Goal: Obtain resource: Download file/media

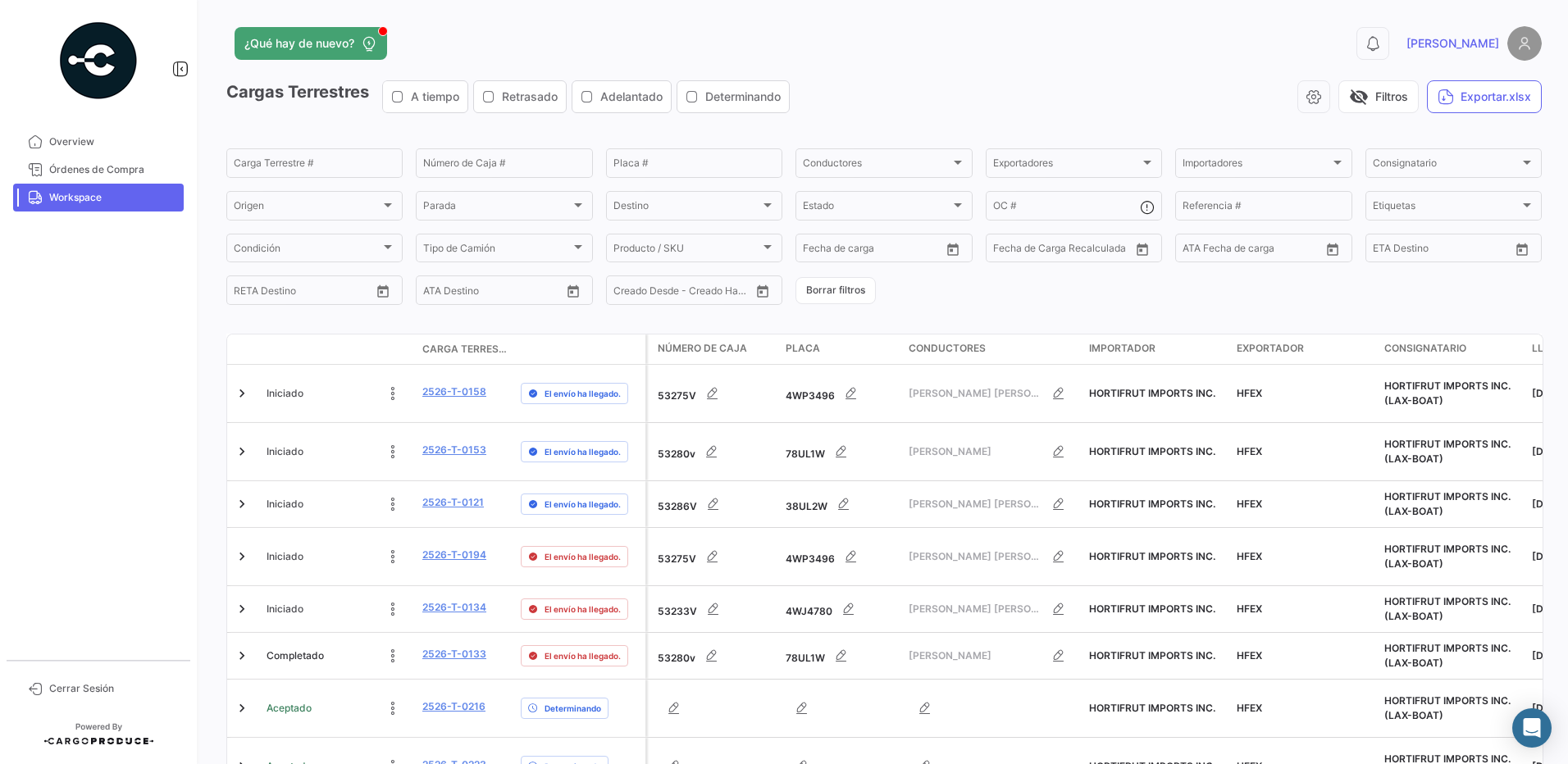
scroll to position [374, 0]
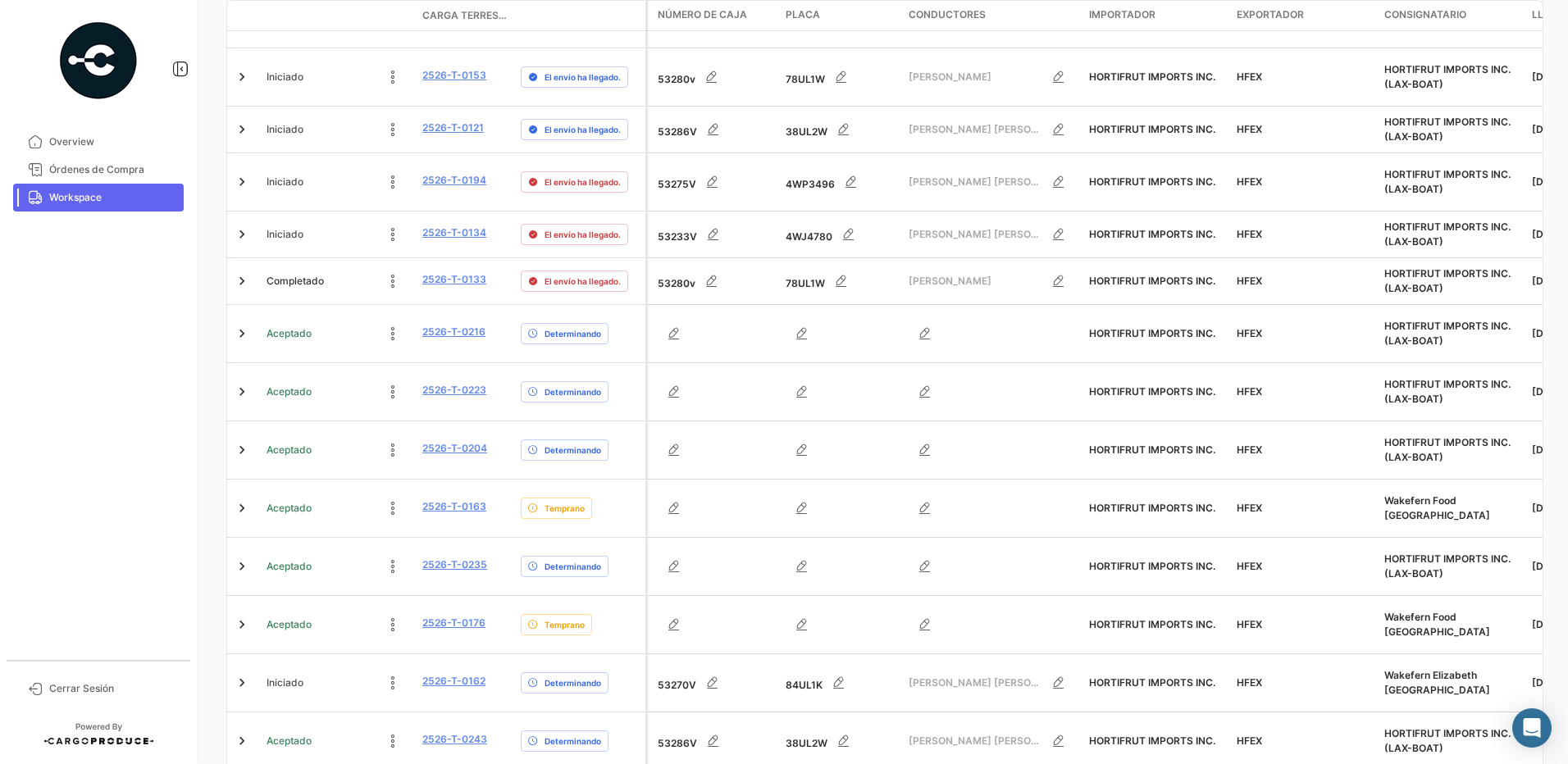
click at [105, 191] on span "Workspace" at bounding box center [113, 198] width 128 height 15
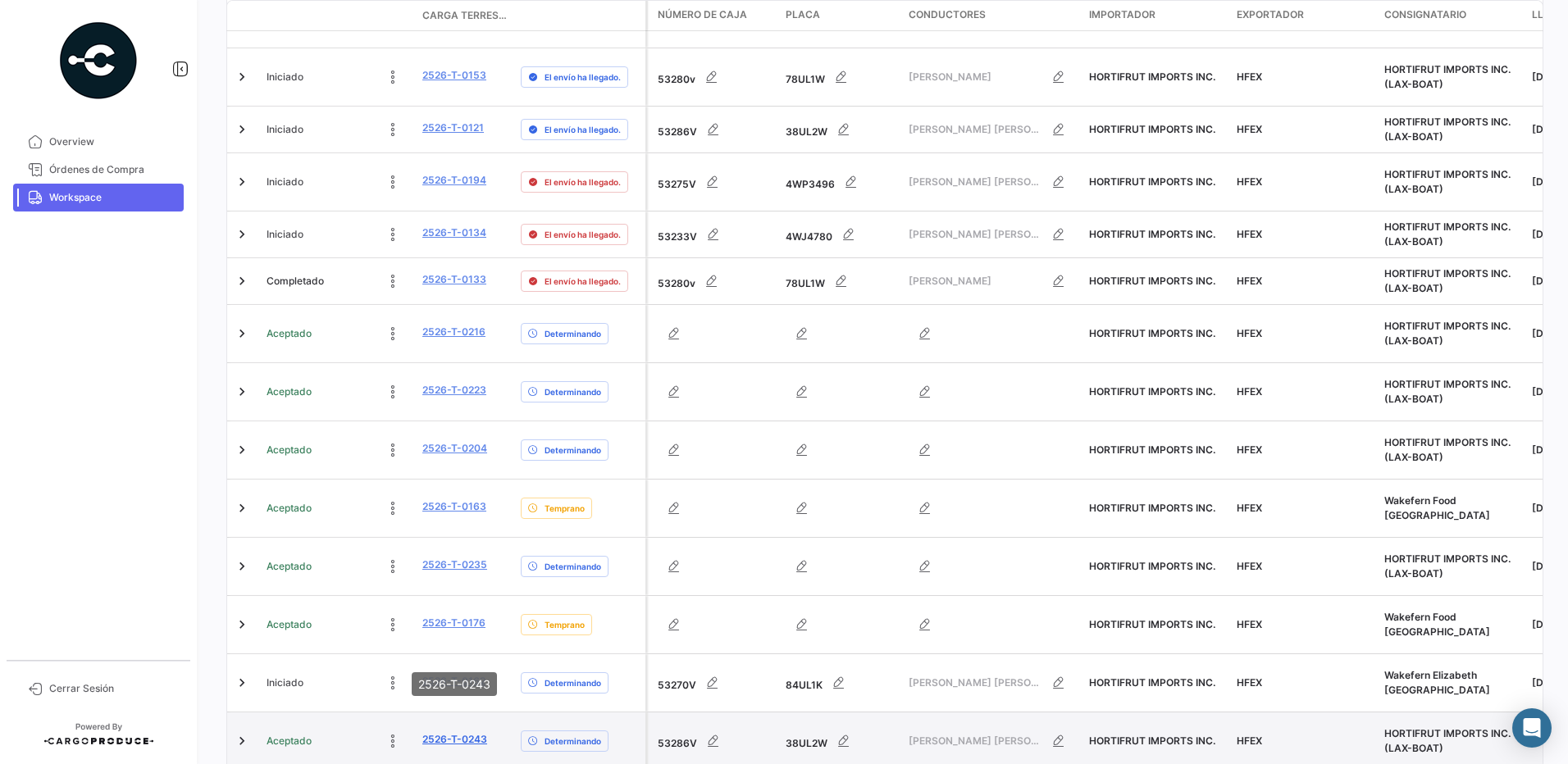
click at [457, 732] on link "2526-T-0243" at bounding box center [454, 740] width 65 height 15
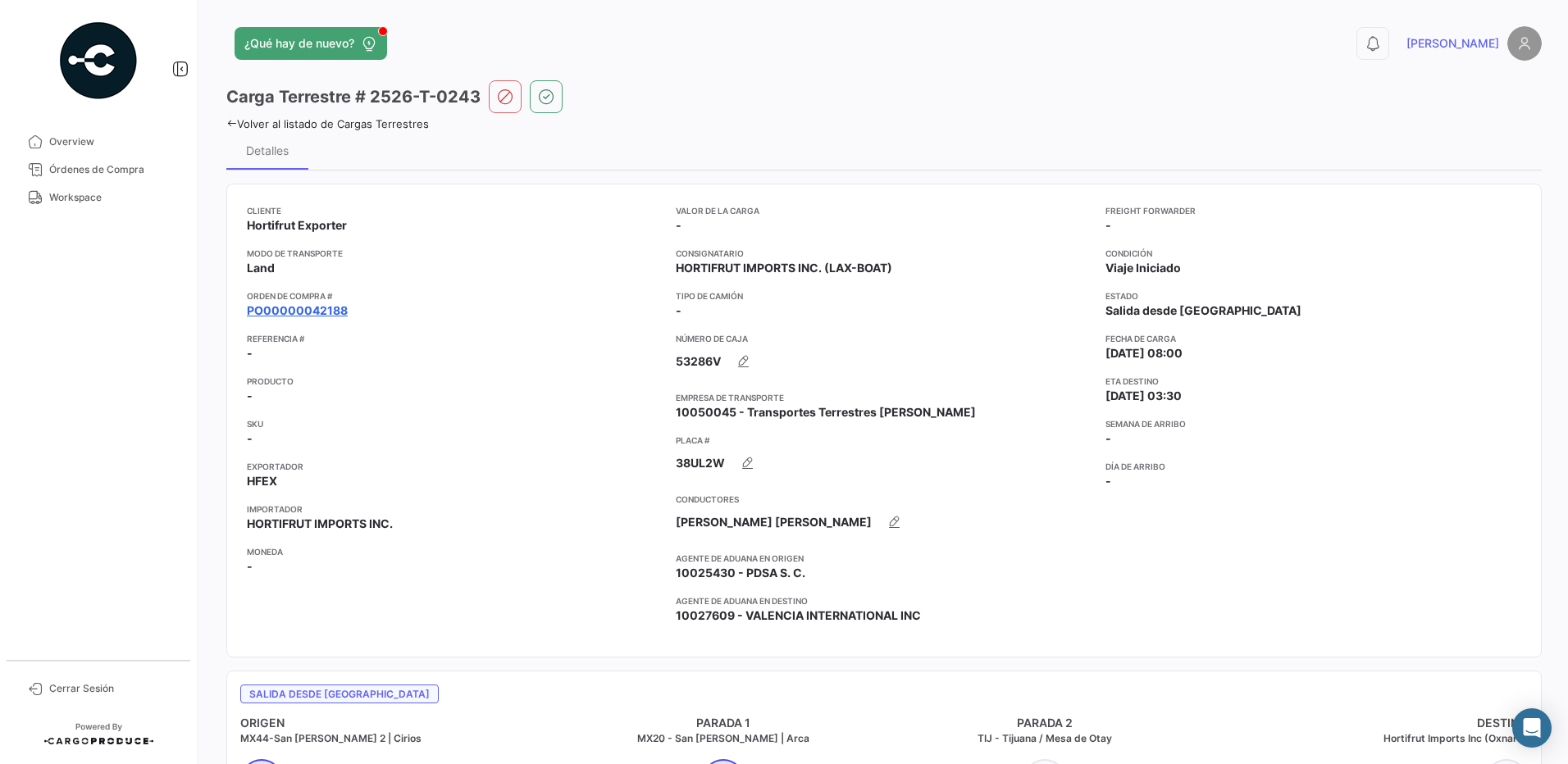
click at [337, 313] on link "PO00000042188" at bounding box center [297, 310] width 100 height 16
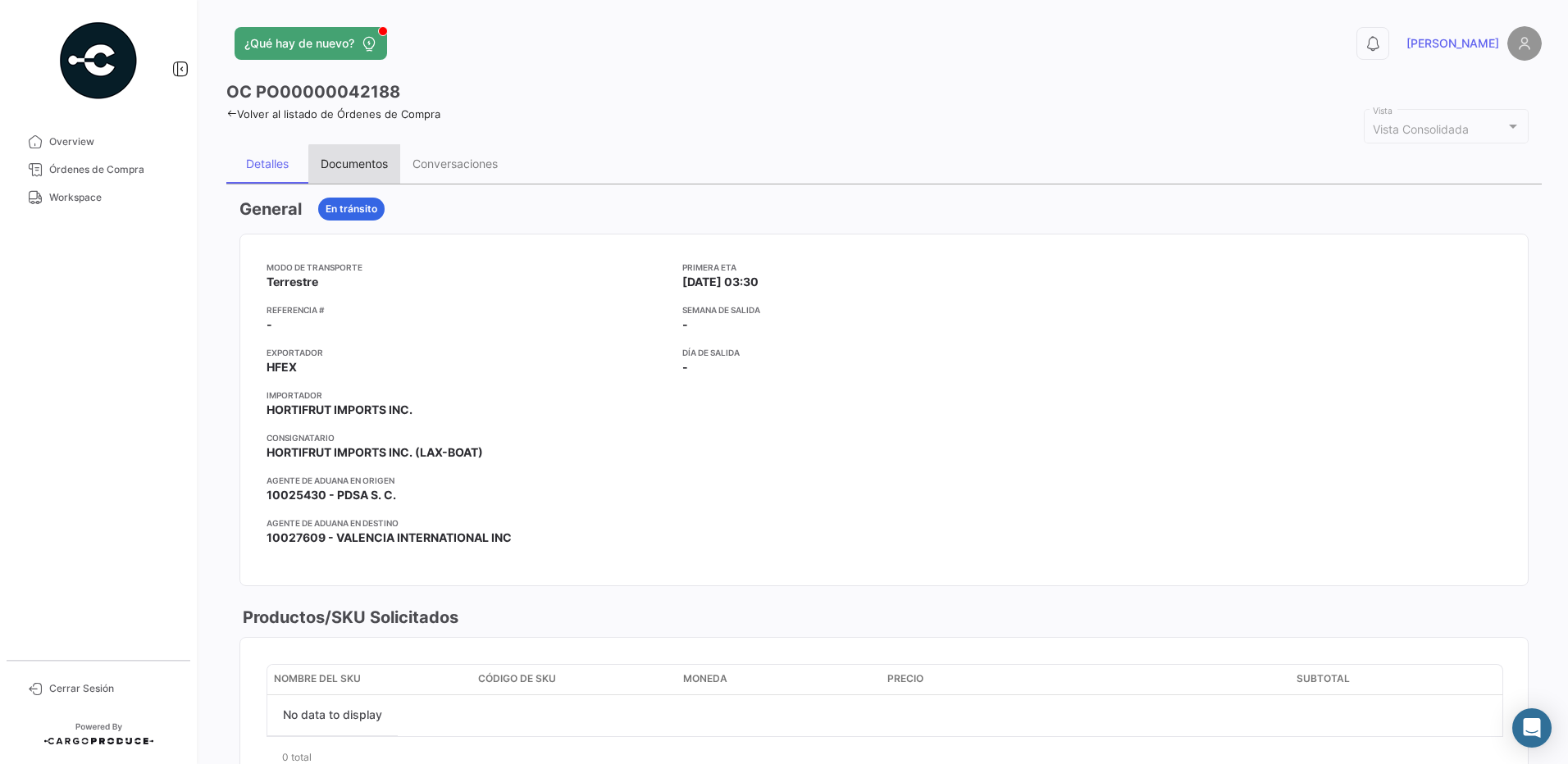
click at [359, 164] on div "Documentos" at bounding box center [355, 163] width 68 height 14
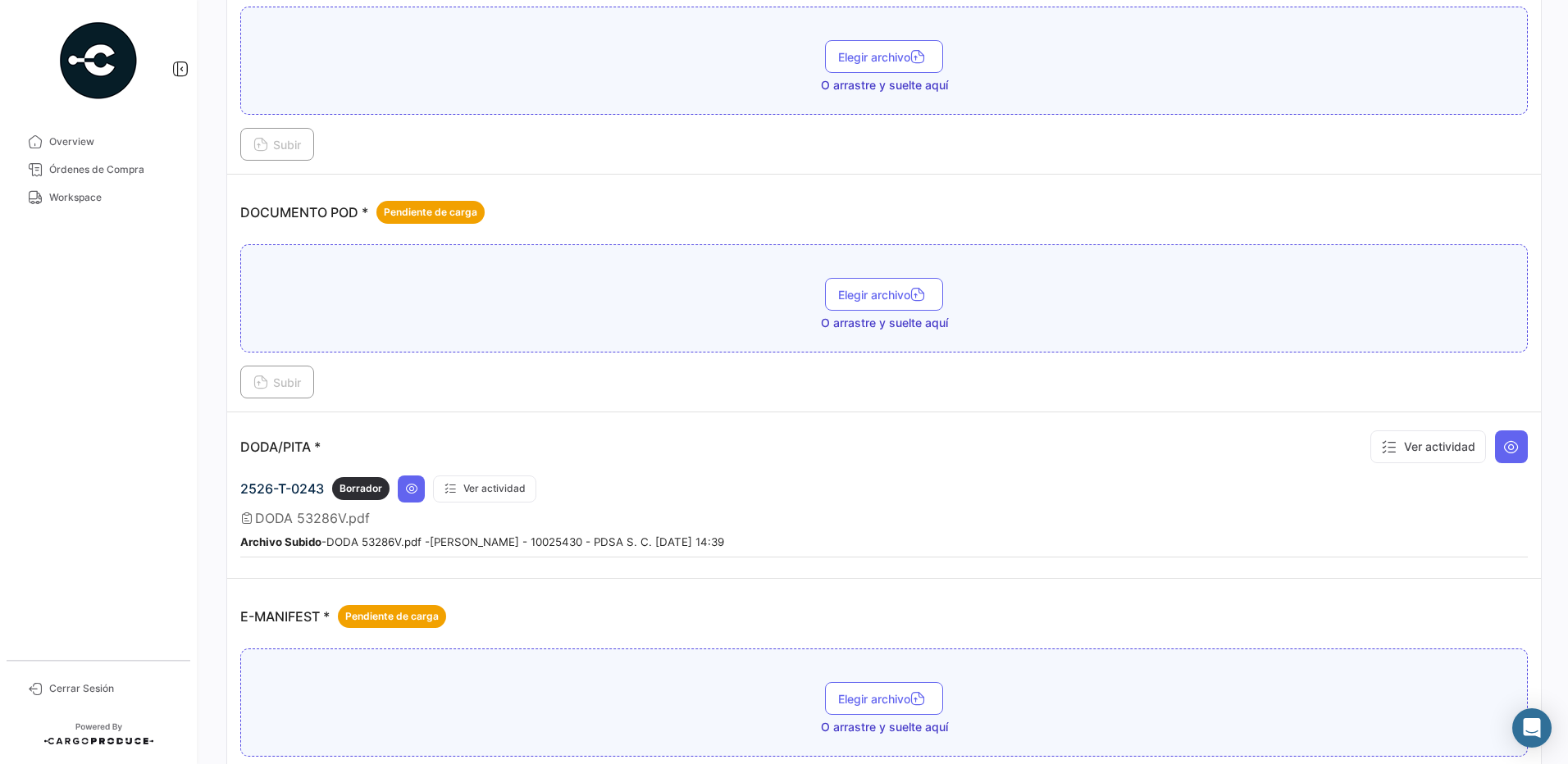
scroll to position [787, 0]
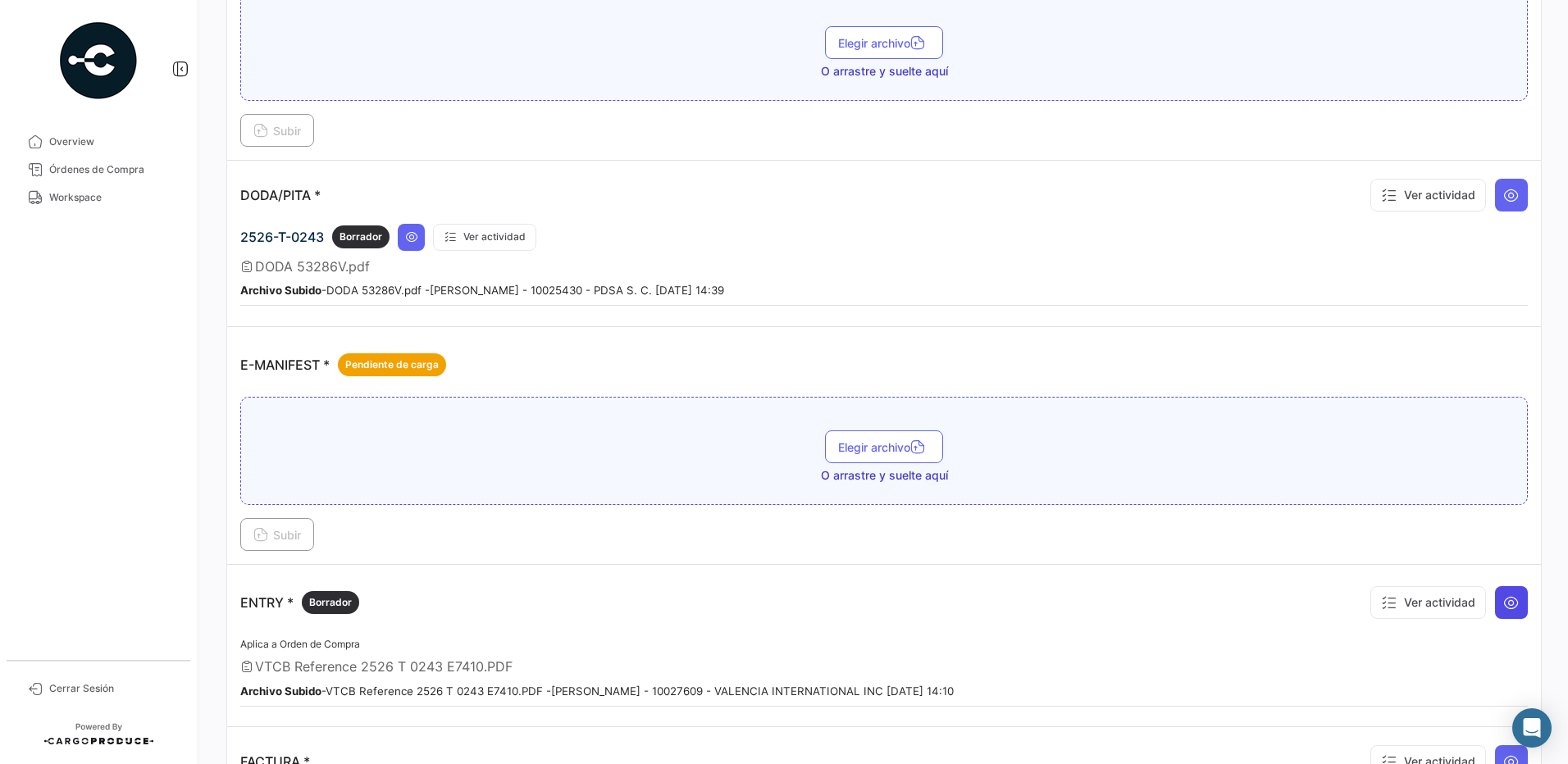
click at [1509, 602] on icon at bounding box center [1510, 602] width 16 height 16
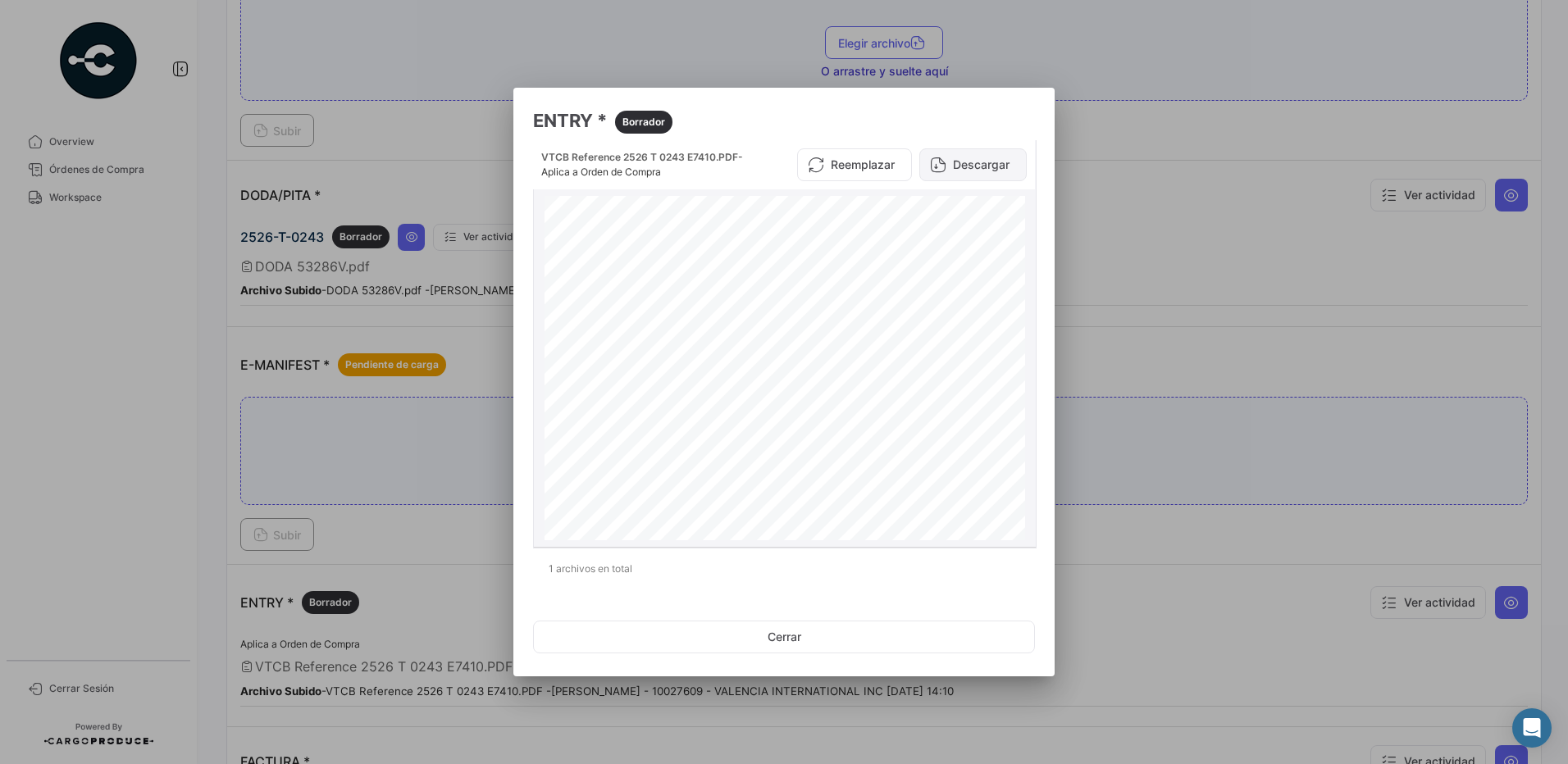
click at [971, 166] on button "Descargar" at bounding box center [972, 164] width 107 height 33
click at [808, 637] on button "Cerrar" at bounding box center [784, 636] width 502 height 33
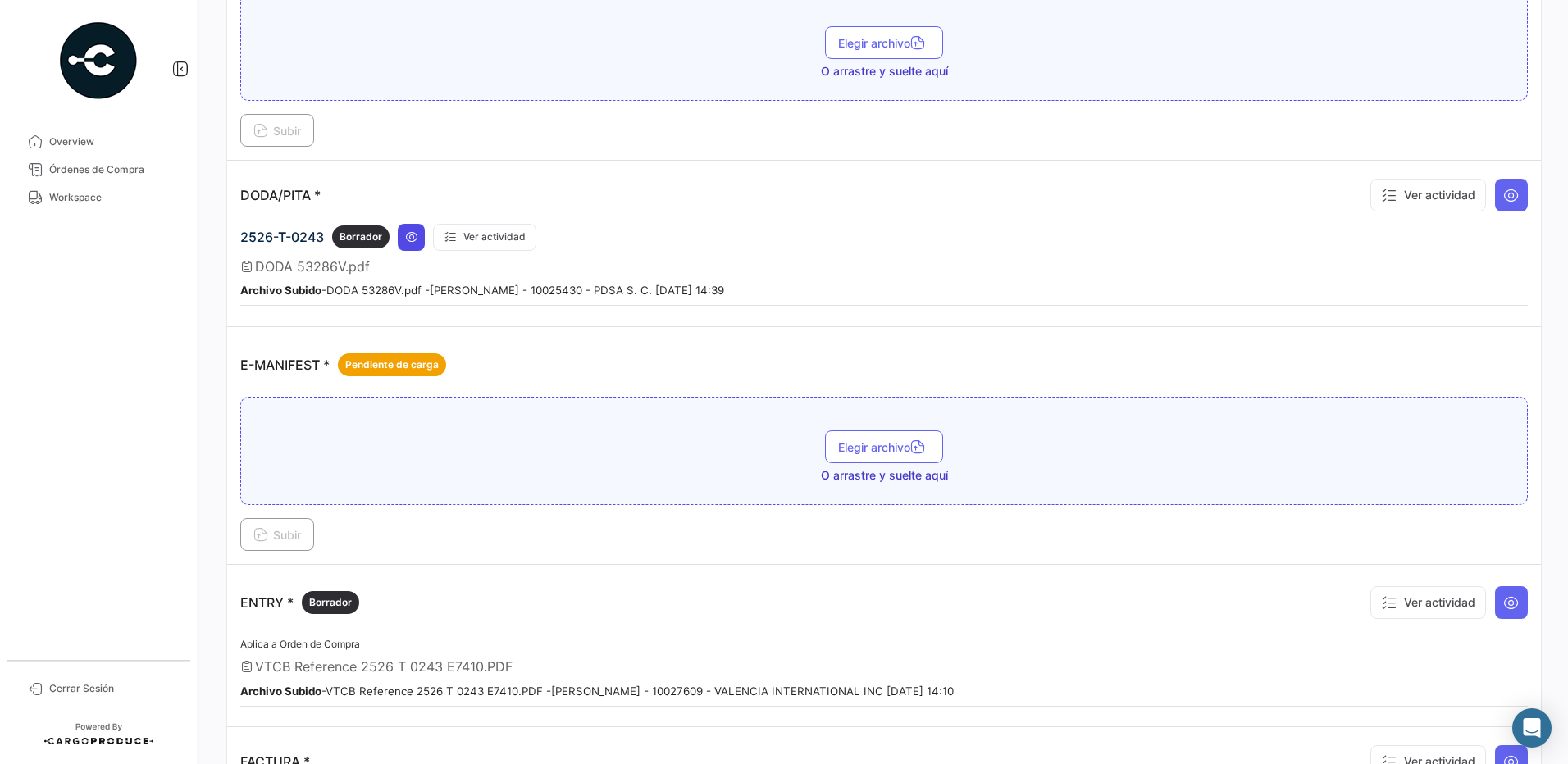
click at [416, 237] on icon at bounding box center [412, 237] width 13 height 13
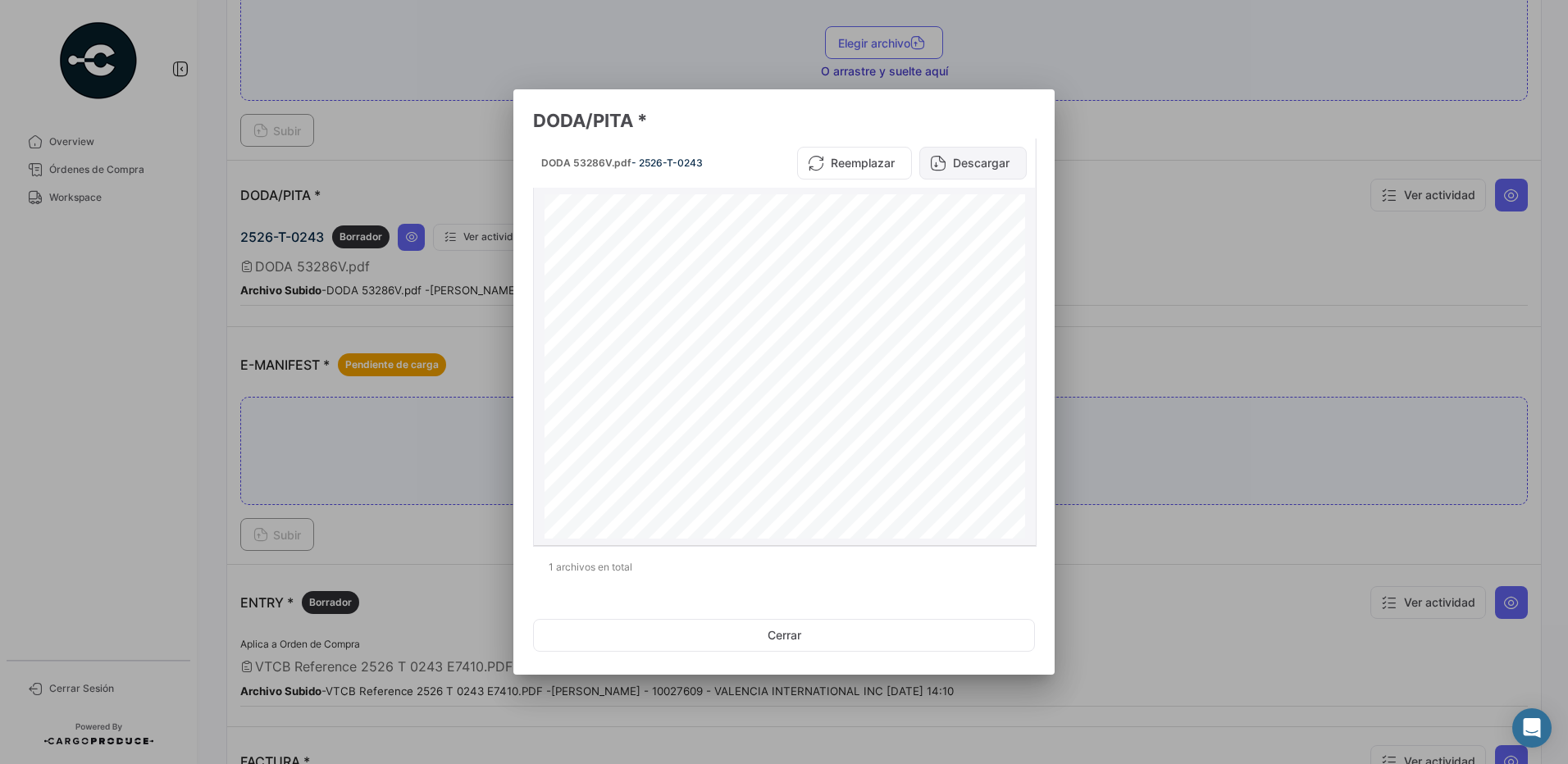
click at [995, 165] on button "Descargar" at bounding box center [972, 162] width 107 height 33
drag, startPoint x: 1166, startPoint y: 206, endPoint x: 1165, endPoint y: 184, distance: 22.0
click at [1166, 206] on div at bounding box center [784, 382] width 1568 height 764
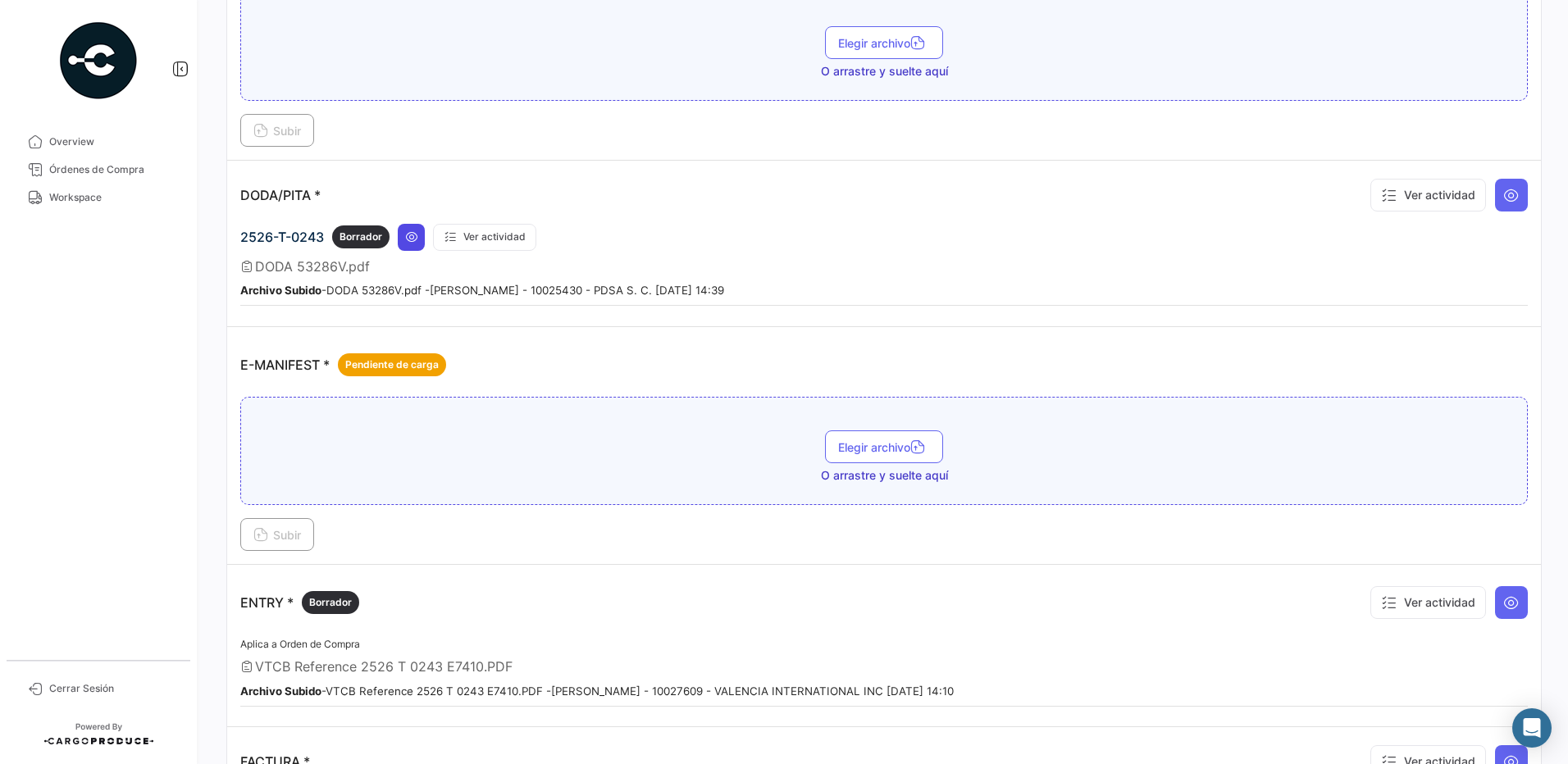
click at [412, 236] on icon at bounding box center [412, 237] width 13 height 13
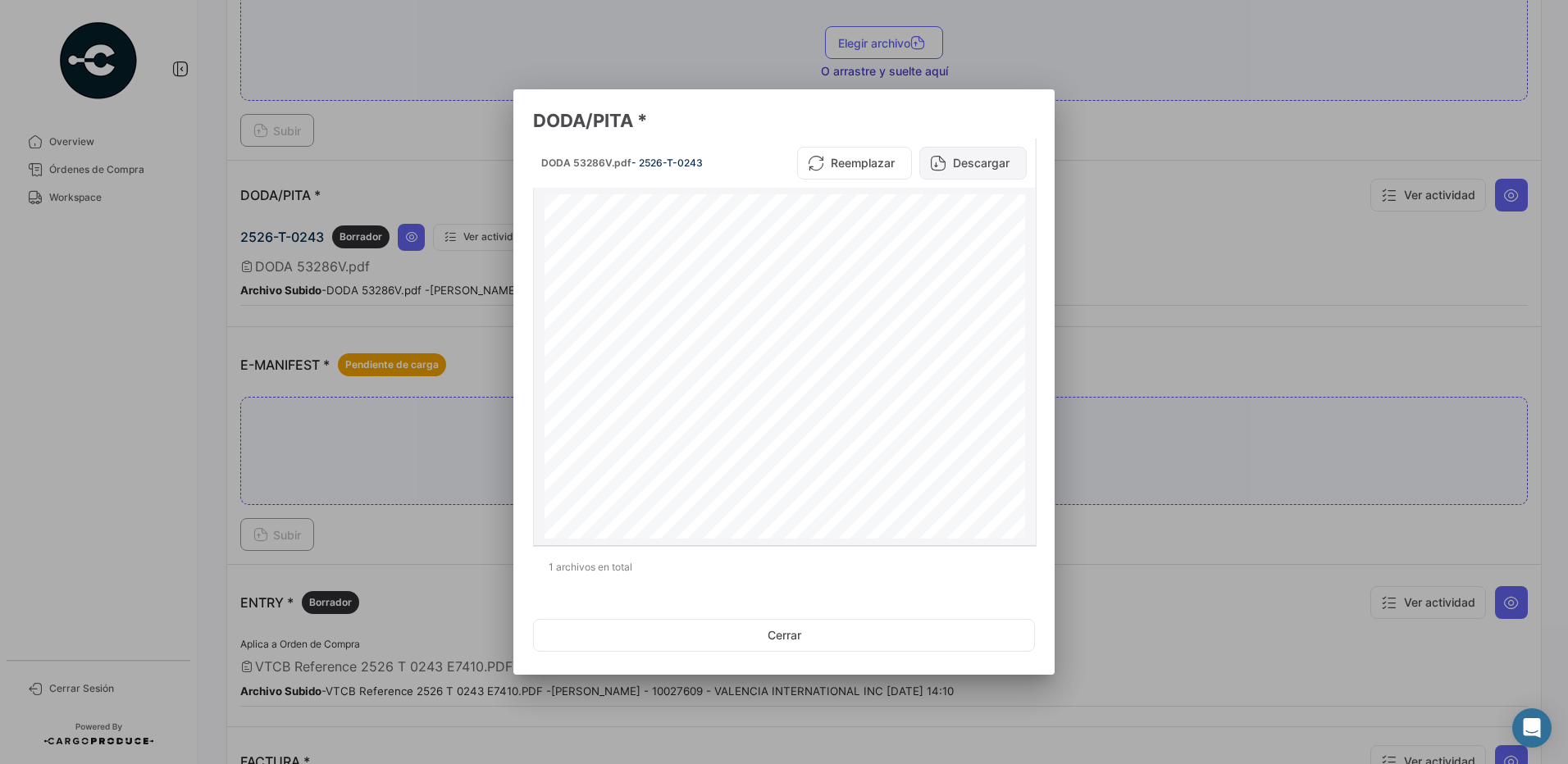
click at [959, 160] on button "Descargar" at bounding box center [972, 162] width 107 height 33
click at [802, 636] on button "Cerrar" at bounding box center [784, 635] width 502 height 33
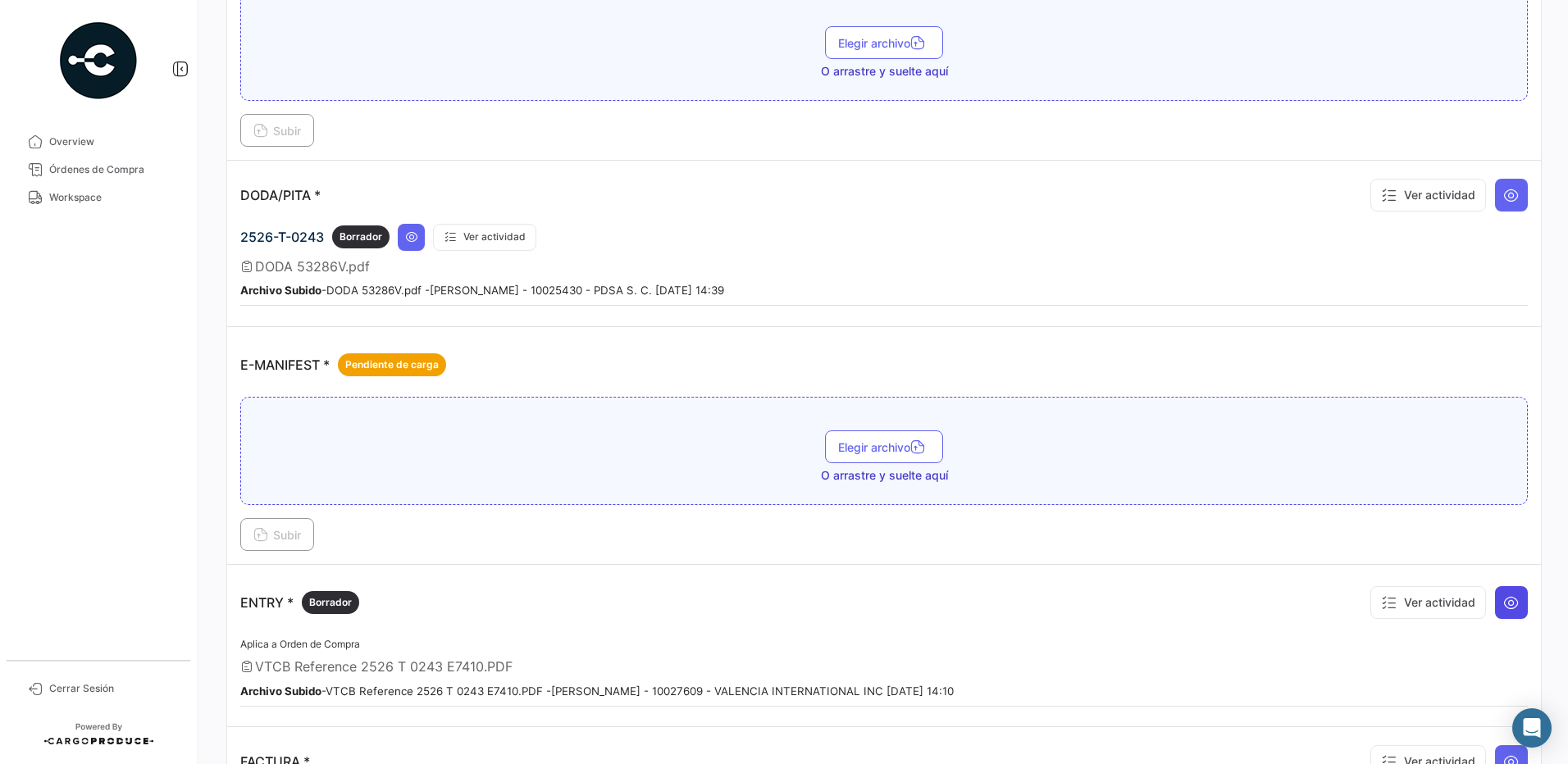
click at [1502, 606] on icon at bounding box center [1510, 602] width 16 height 16
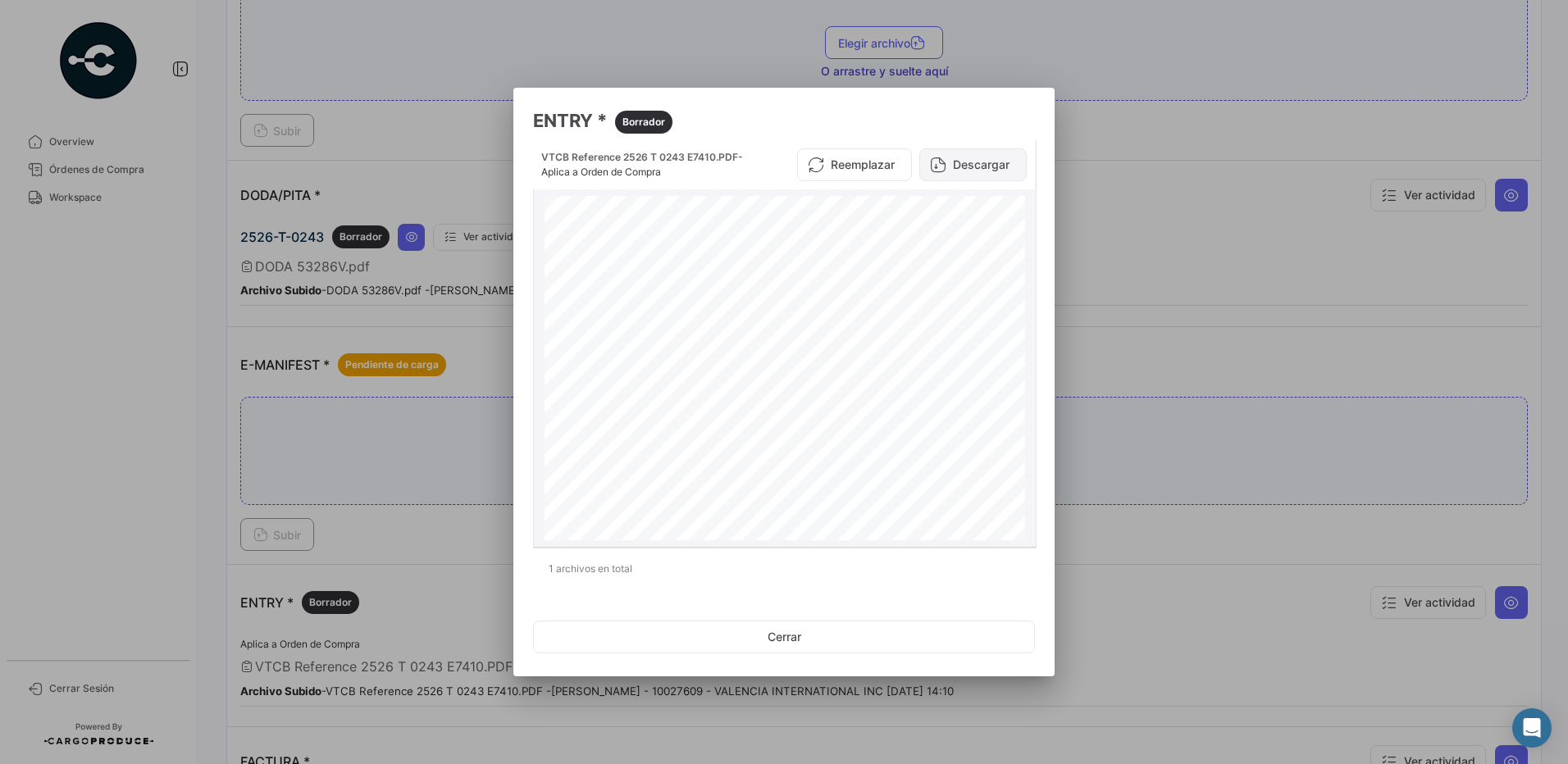
click at [976, 173] on button "Descargar" at bounding box center [972, 164] width 107 height 33
click at [1388, 543] on div at bounding box center [784, 382] width 1568 height 764
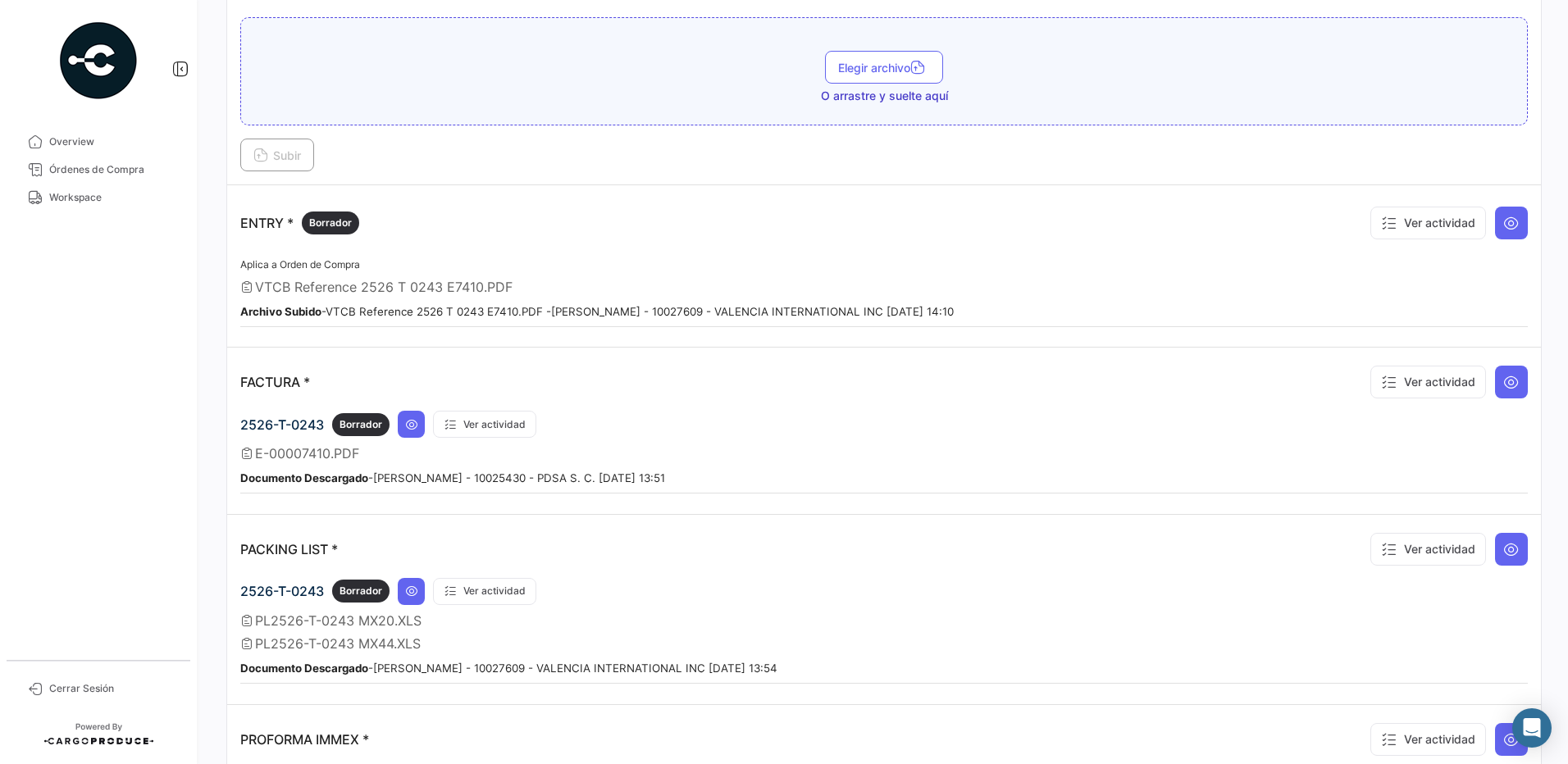
scroll to position [1318, 0]
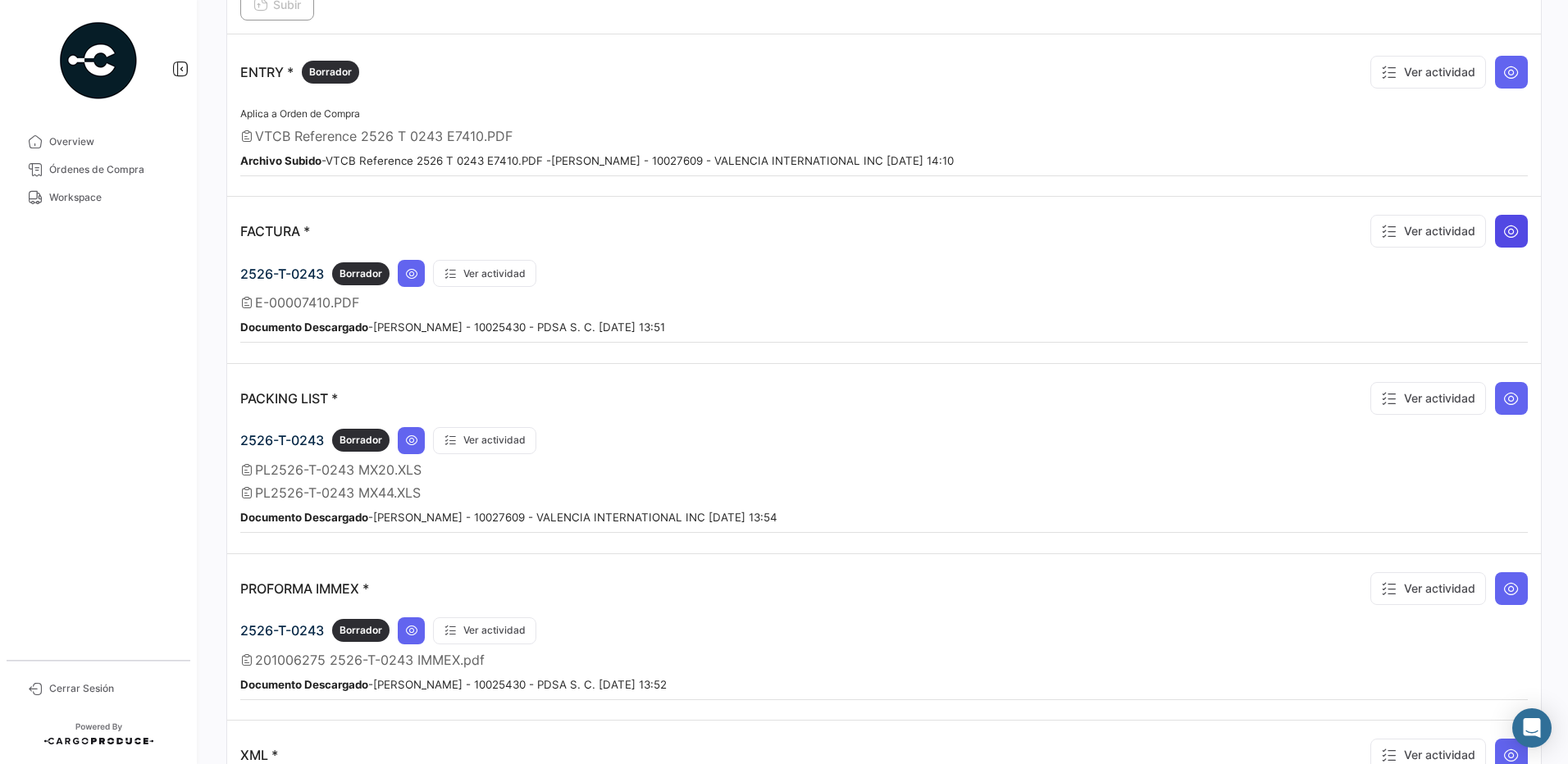
click at [1510, 239] on icon at bounding box center [1510, 231] width 16 height 16
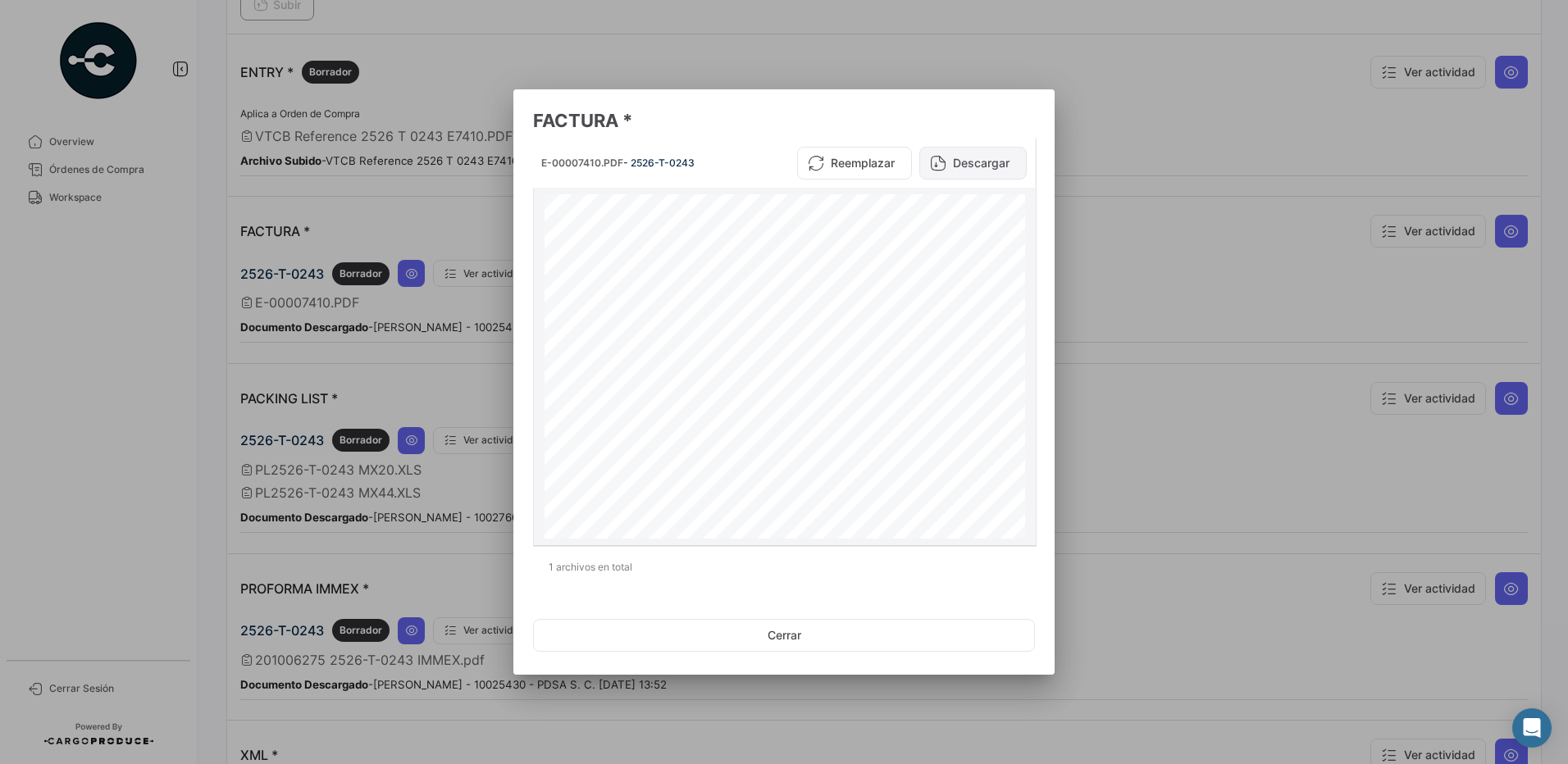
click at [977, 160] on button "Descargar" at bounding box center [972, 162] width 107 height 33
click at [789, 640] on button "Cerrar" at bounding box center [784, 635] width 502 height 33
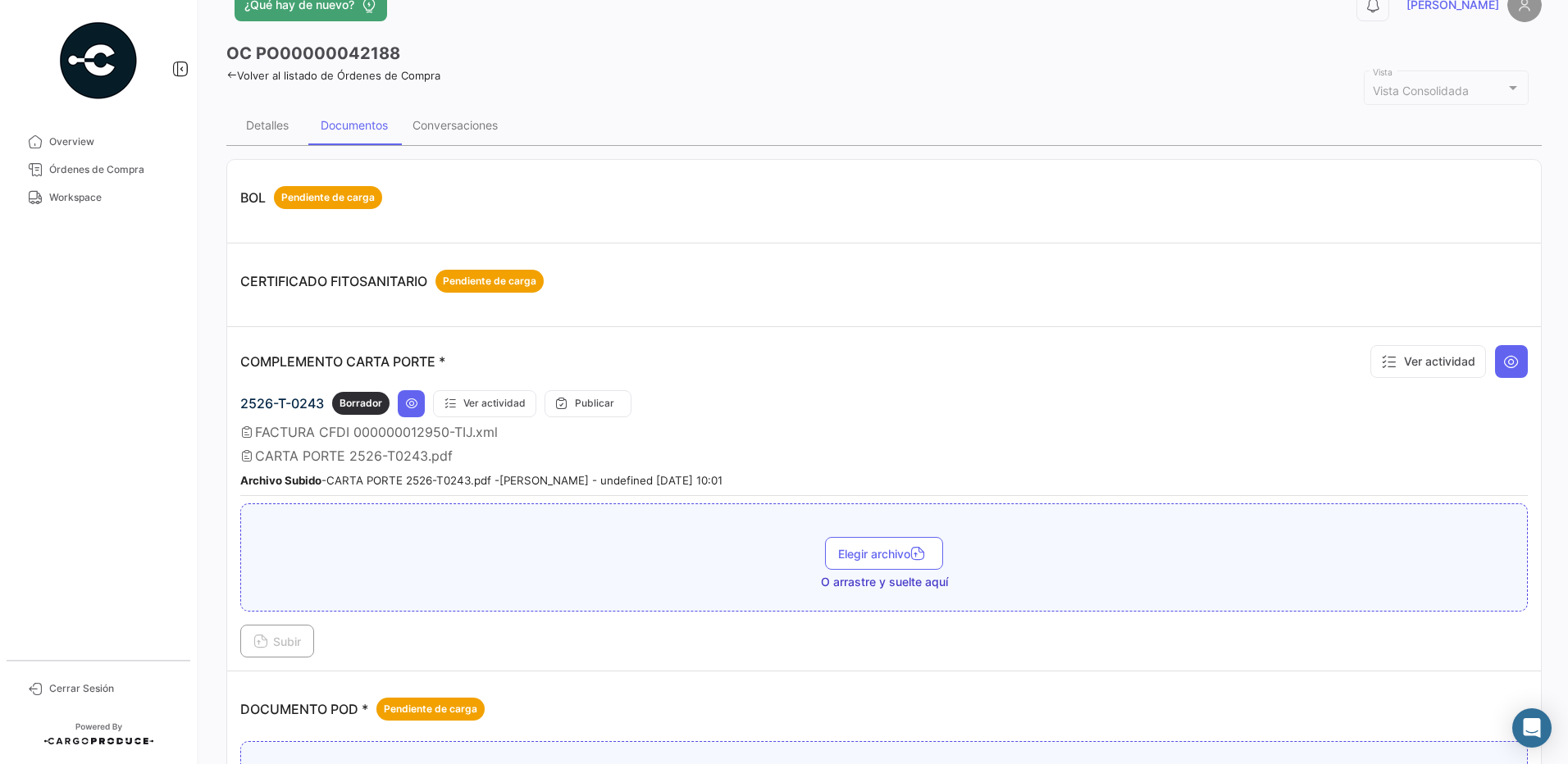
scroll to position [0, 0]
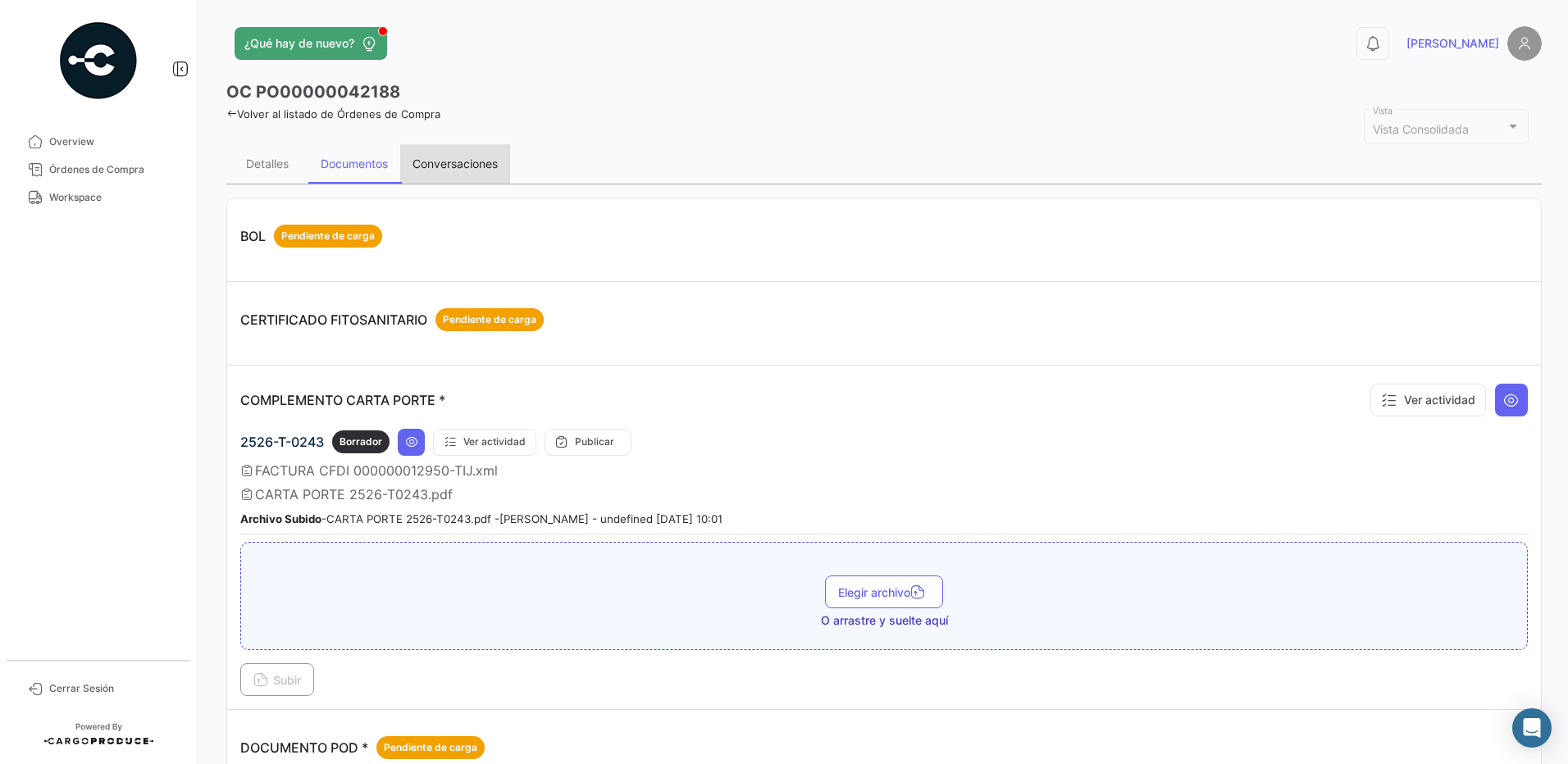
click at [440, 158] on div "Conversaciones" at bounding box center [454, 163] width 85 height 14
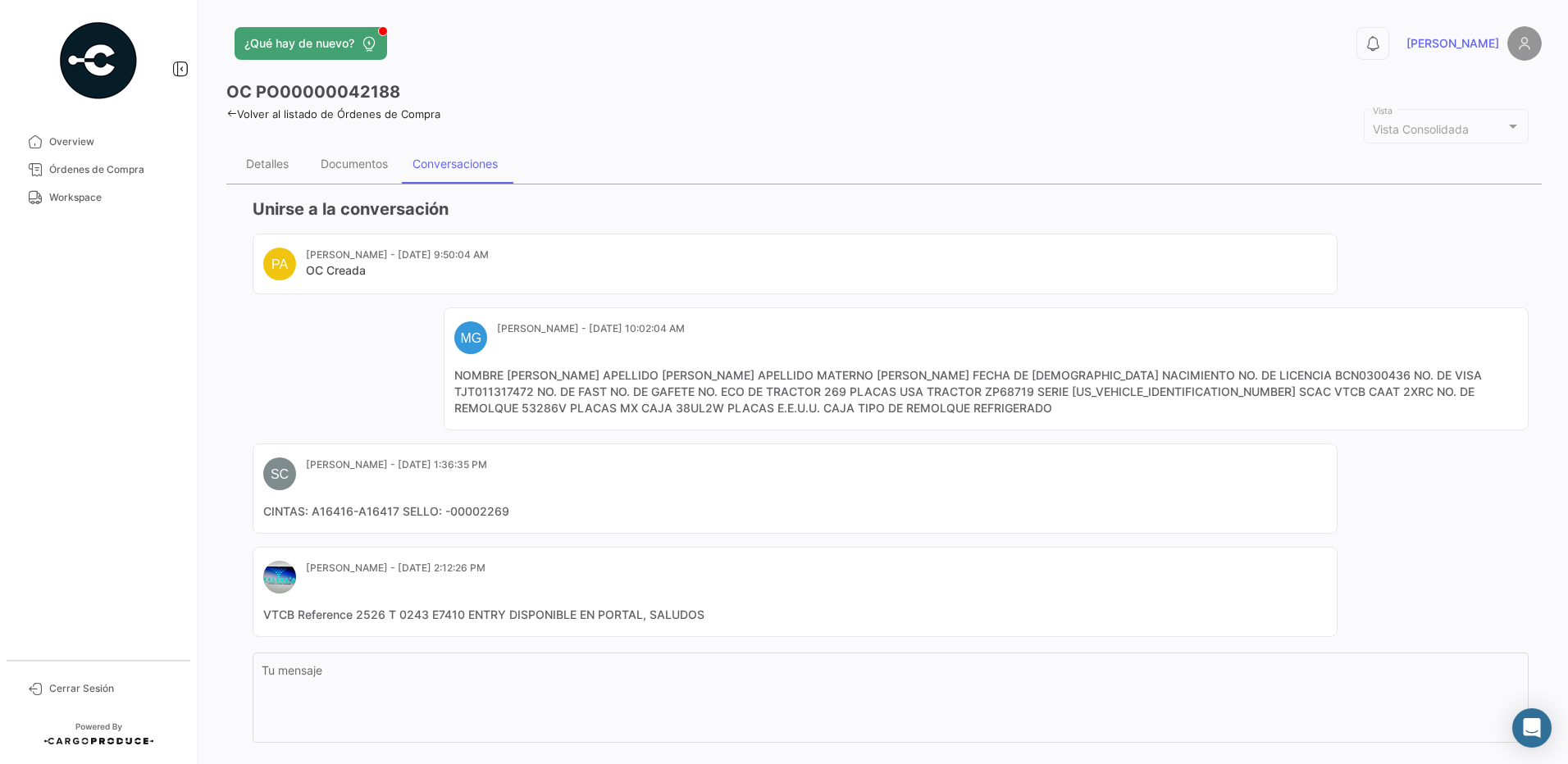
drag, startPoint x: 521, startPoint y: 509, endPoint x: 450, endPoint y: 510, distance: 71.0
click at [450, 510] on mat-card-content "CINTAS: A16416-A16417 SELLO: -00002269" at bounding box center [794, 511] width 1063 height 16
copy mat-card-content "00002269"
